Goal: Information Seeking & Learning: Understand process/instructions

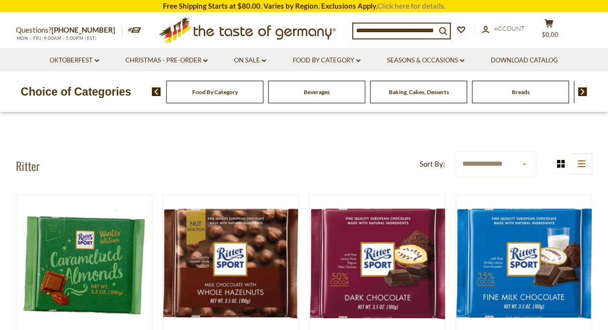
click at [405, 6] on link "Click here for details." at bounding box center [411, 5] width 68 height 9
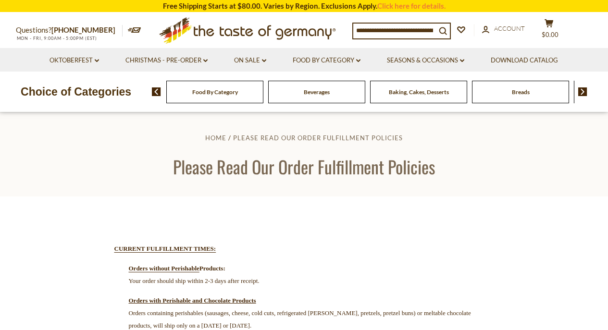
click at [429, 32] on input at bounding box center [394, 30] width 83 height 13
type input "**********"
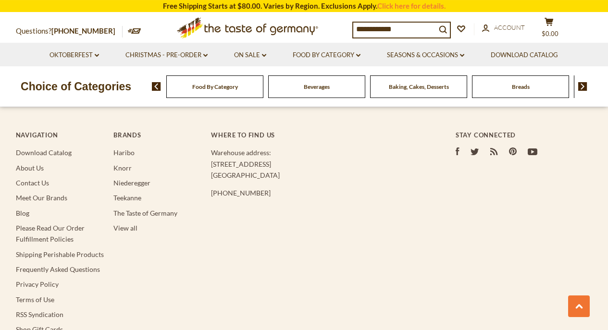
scroll to position [2137, 0]
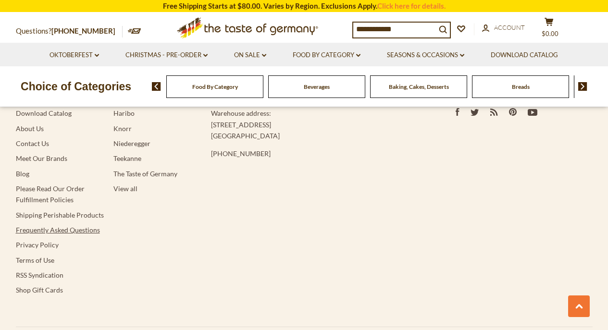
click at [51, 231] on link "Frequently Asked Questions" at bounding box center [58, 230] width 84 height 8
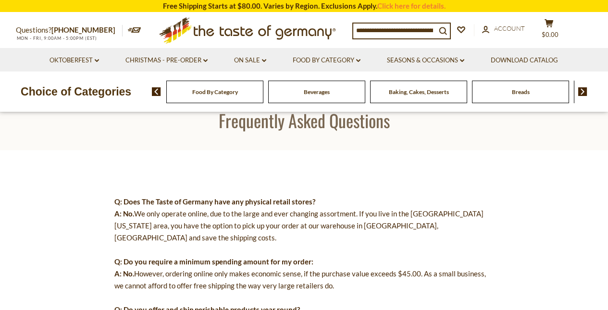
scroll to position [225, 0]
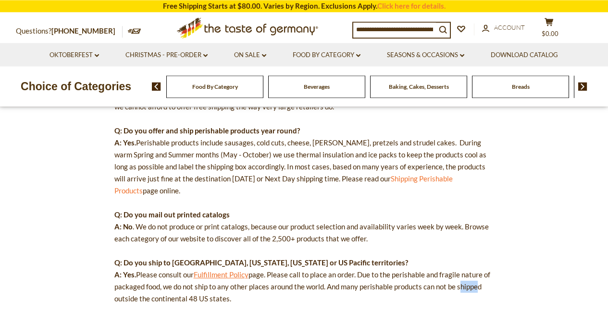
click at [218, 270] on link "Fulfillment Policy" at bounding box center [221, 274] width 55 height 9
